Goal: Book appointment/travel/reservation

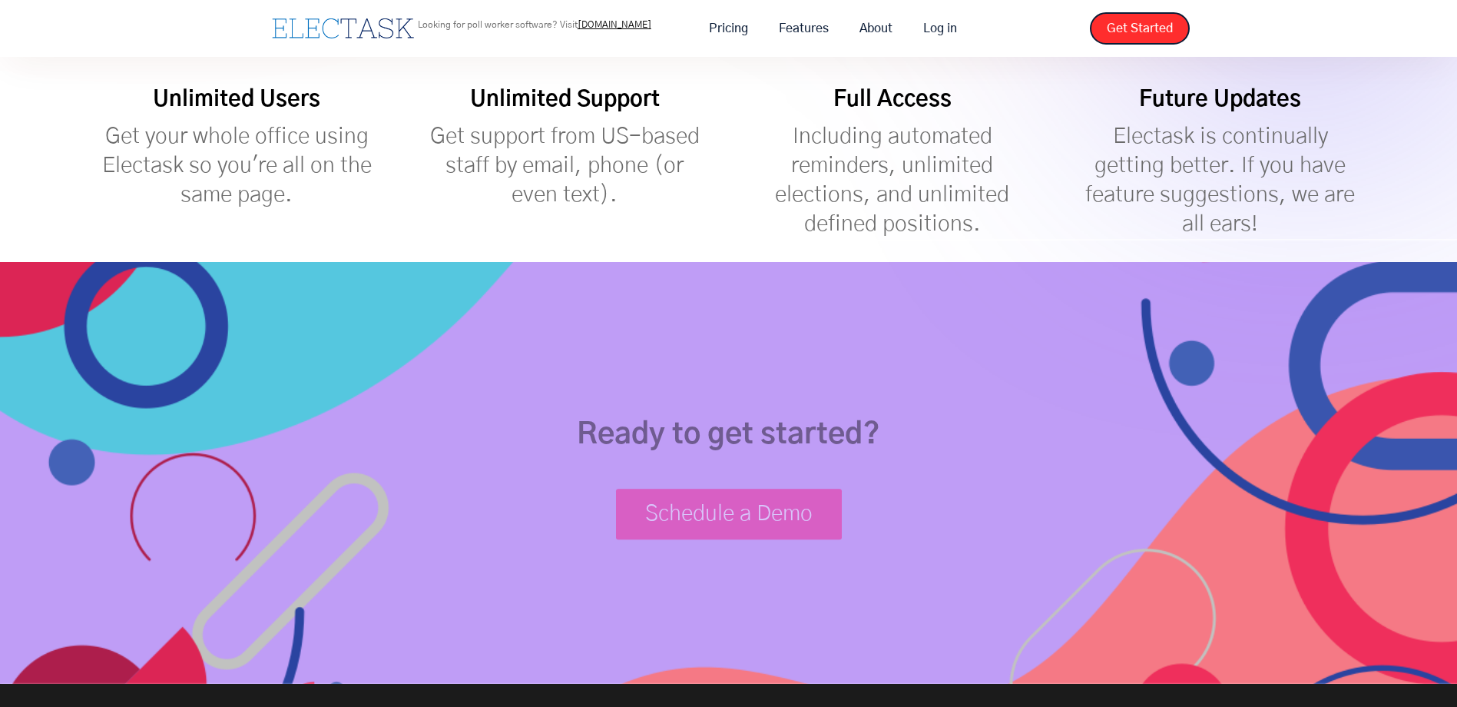
scroll to position [691, 0]
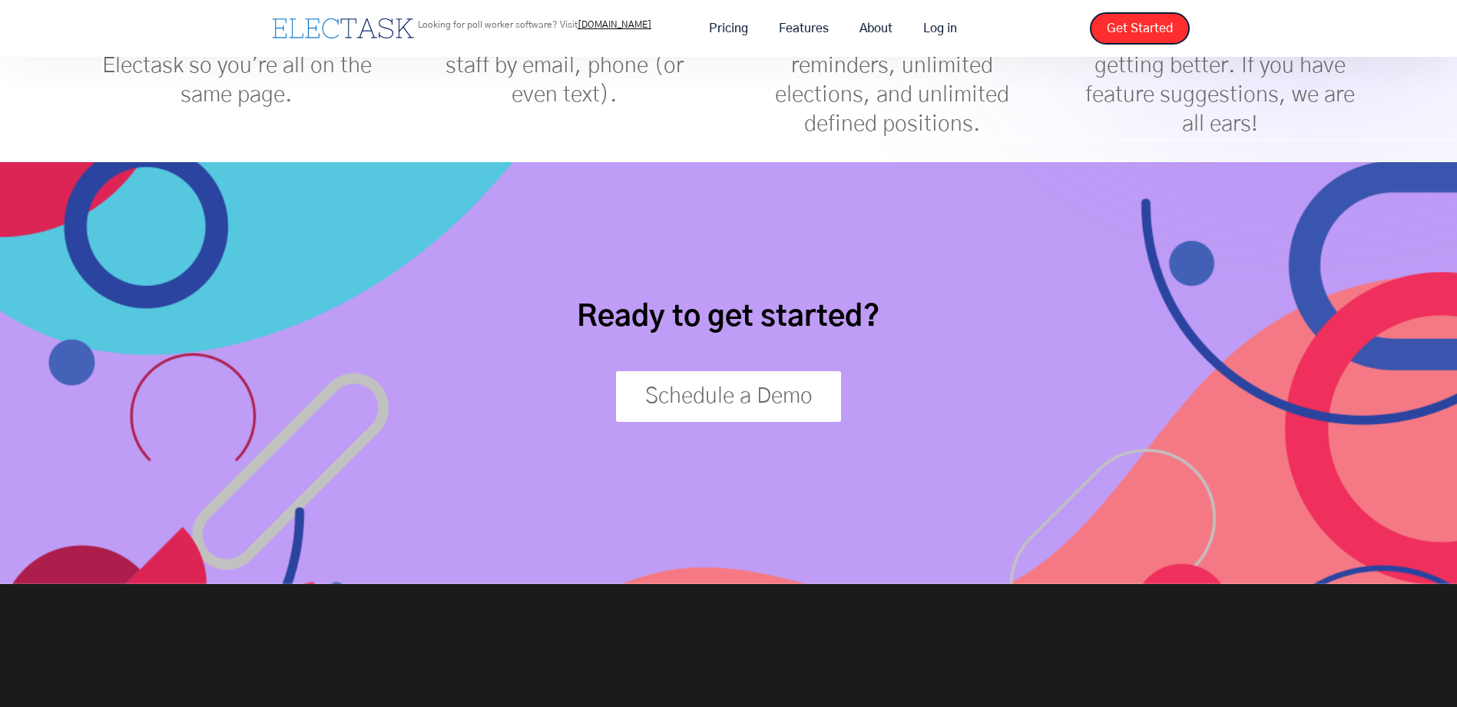
click at [716, 403] on link "Schedule a Demo" at bounding box center [729, 396] width 226 height 51
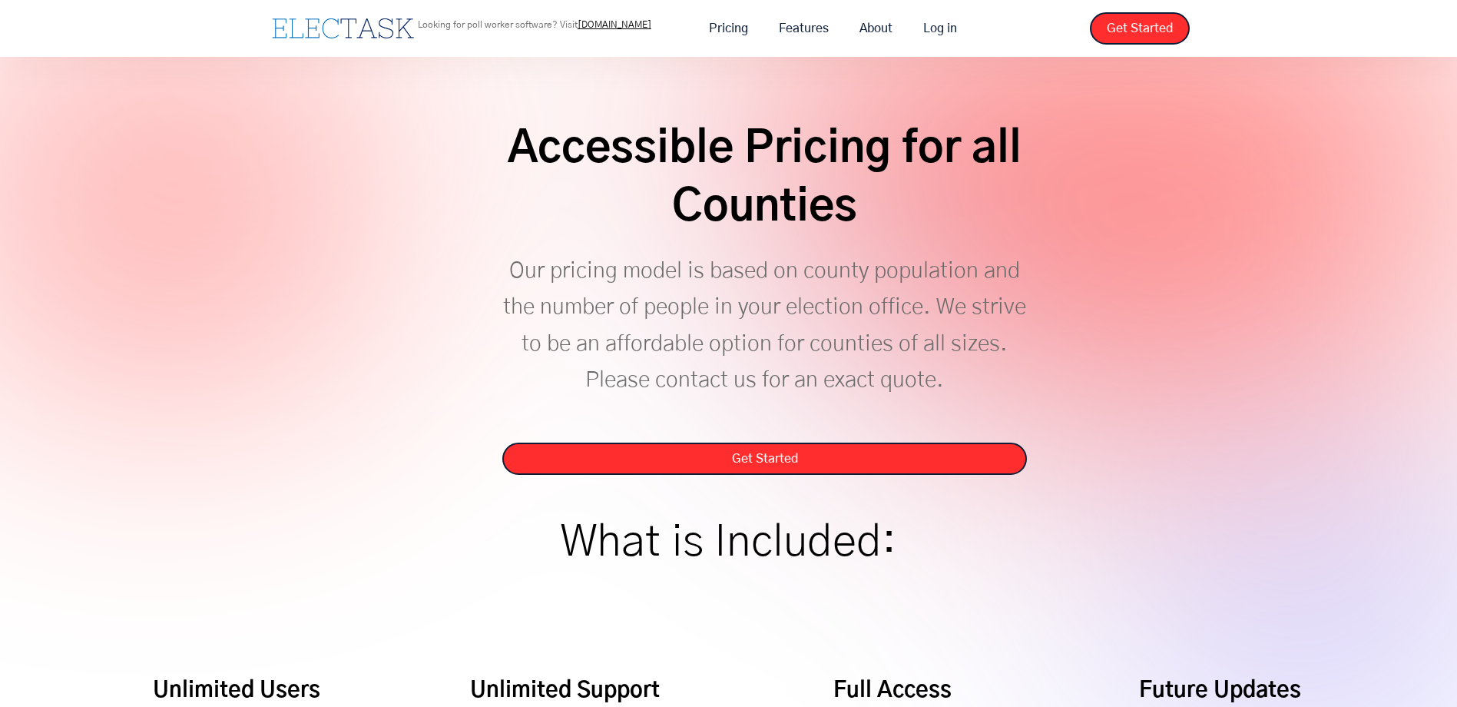
scroll to position [0, 0]
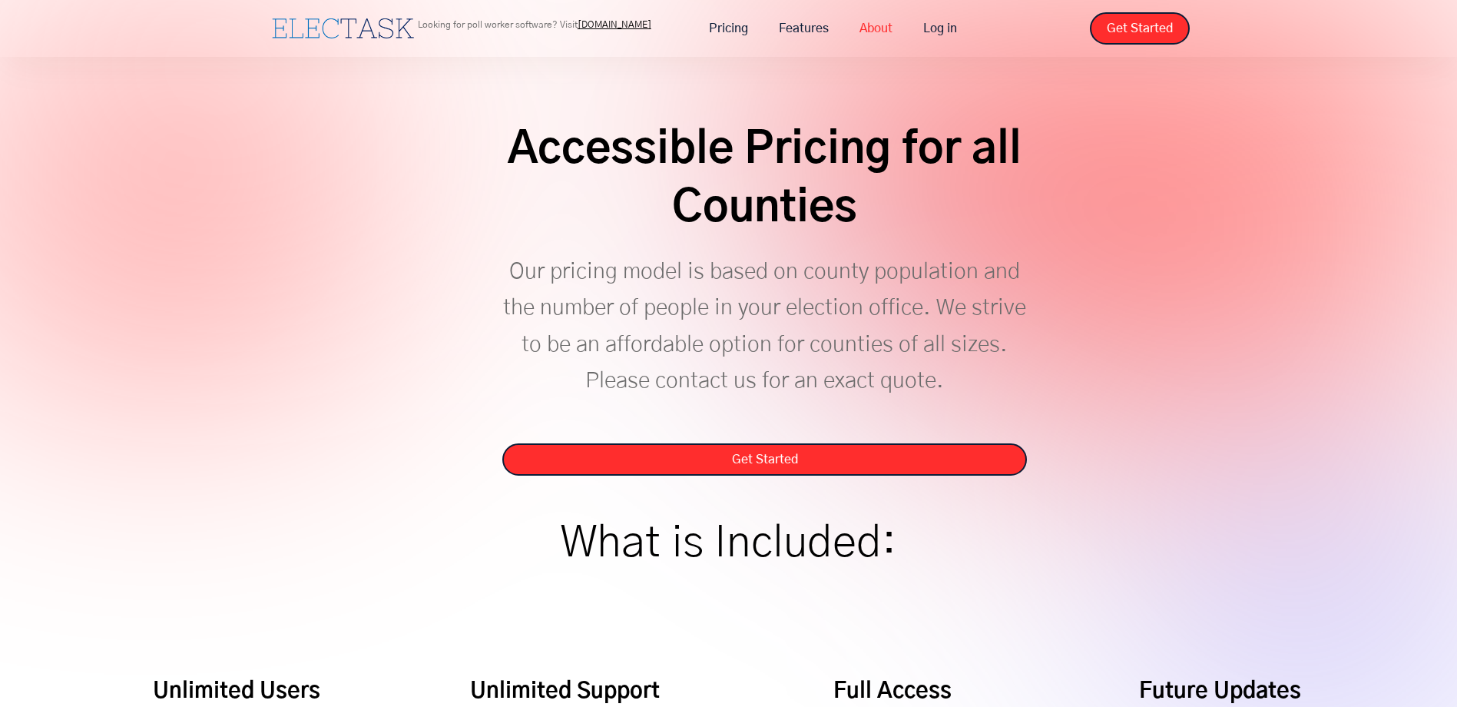
click at [876, 31] on link "About" at bounding box center [876, 28] width 64 height 32
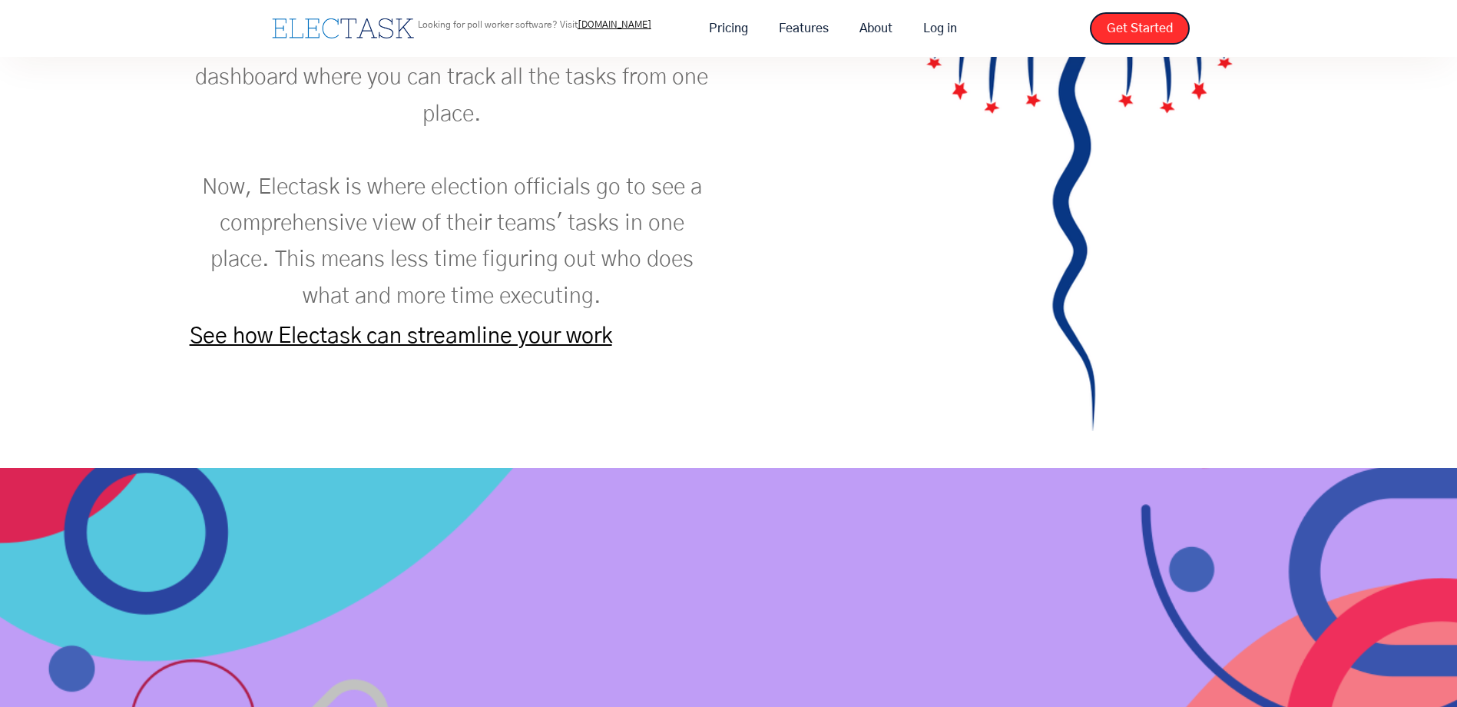
scroll to position [2151, 0]
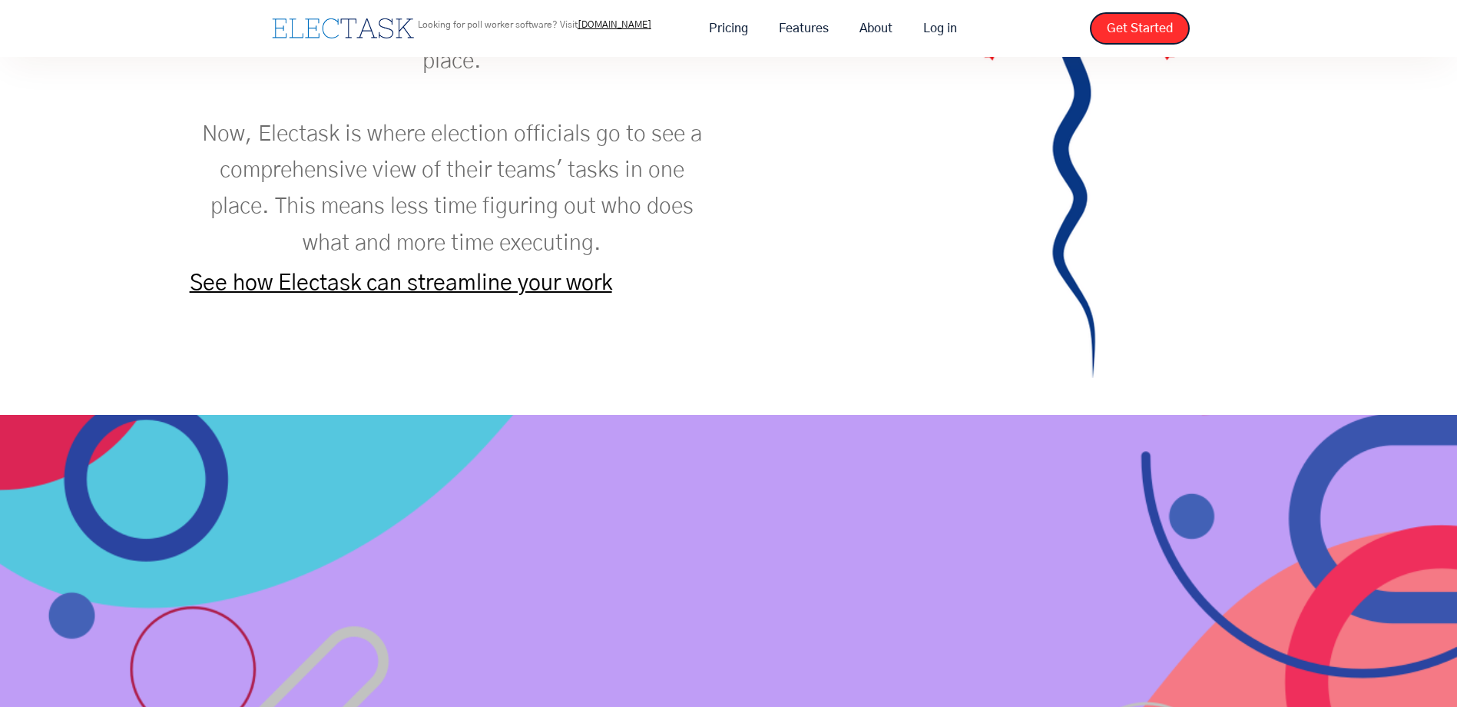
click at [474, 286] on link "See how Electask can streamline your work" at bounding box center [401, 283] width 422 height 22
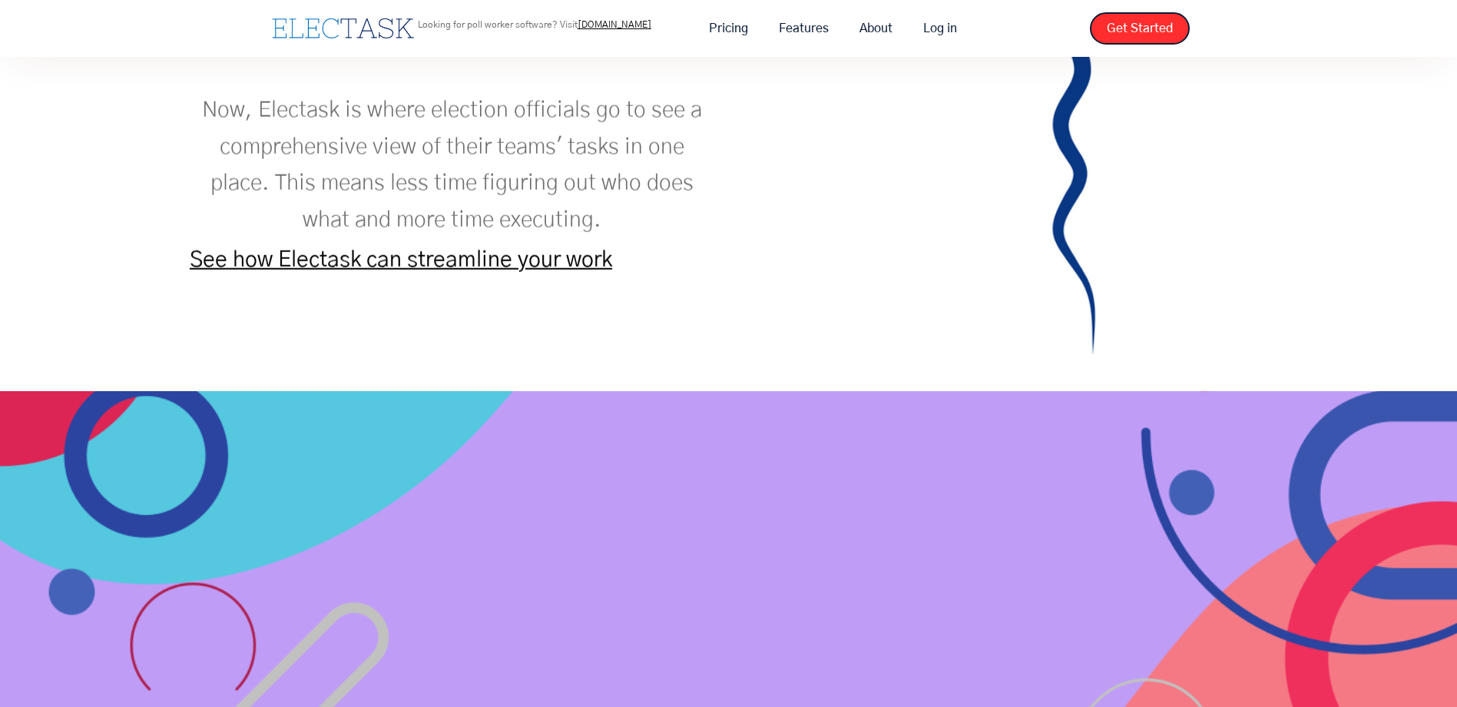
scroll to position [1791, 0]
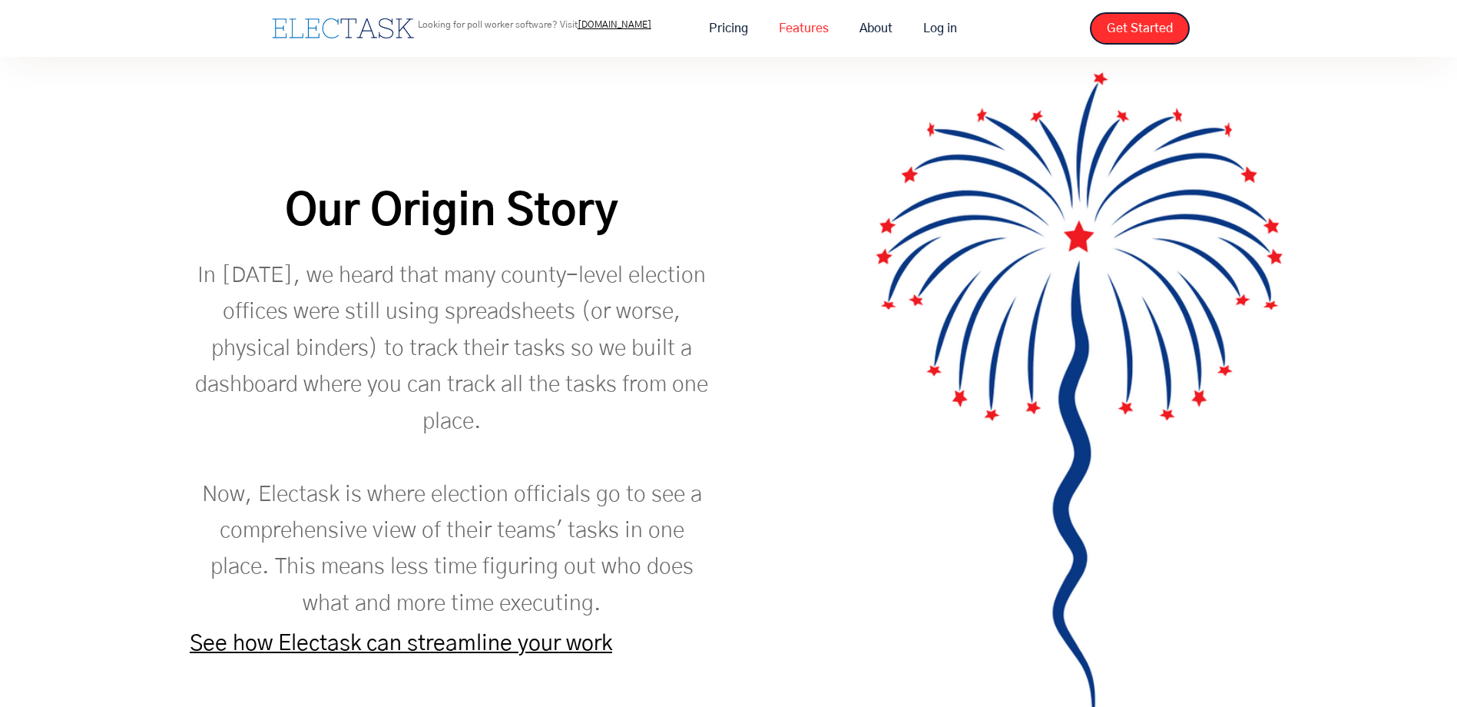
click at [798, 34] on link "Features" at bounding box center [804, 28] width 81 height 32
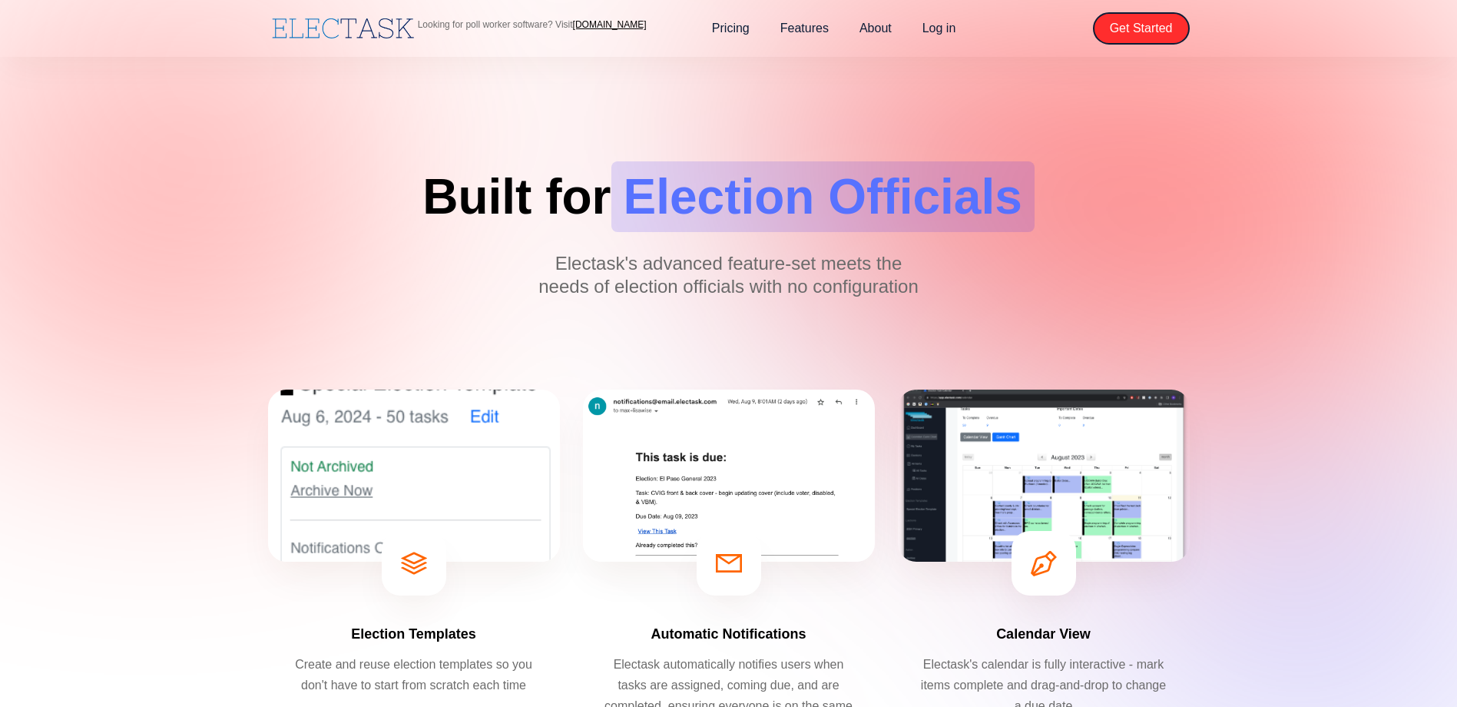
click at [607, 25] on link "[DOMAIN_NAME]" at bounding box center [610, 24] width 74 height 11
